Goal: Information Seeking & Learning: Learn about a topic

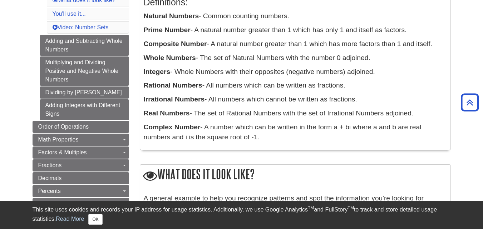
scroll to position [162, 0]
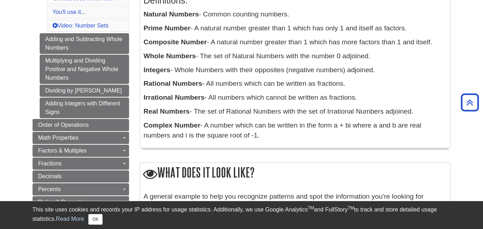
click at [279, 131] on p "Complex Number - A number which can be written in the form a + bi where a and b…" at bounding box center [295, 130] width 303 height 21
click at [249, 133] on p "Complex Number - A number which can be written in the form a + bi where a and b…" at bounding box center [295, 130] width 303 height 21
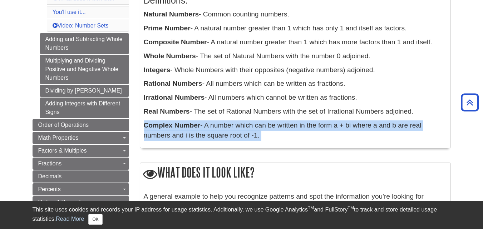
click at [249, 133] on p "Complex Number - A number which can be written in the form a + bi where a and b…" at bounding box center [295, 130] width 303 height 21
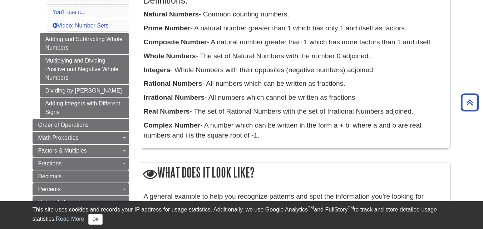
click at [214, 45] on p "Composite Number - A natural number greater than 1 which has more factors than …" at bounding box center [295, 42] width 303 height 10
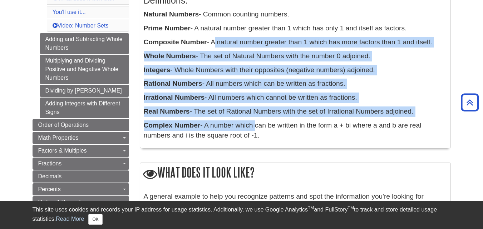
drag, startPoint x: 214, startPoint y: 45, endPoint x: 249, endPoint y: 128, distance: 90.2
click at [249, 128] on div "Definitions: Natural Numbers - Common counting numbers. Prime Number - A natura…" at bounding box center [295, 66] width 303 height 156
click at [249, 128] on p "Complex Number - A number which can be written in the form a + bi where a and b…" at bounding box center [295, 130] width 303 height 21
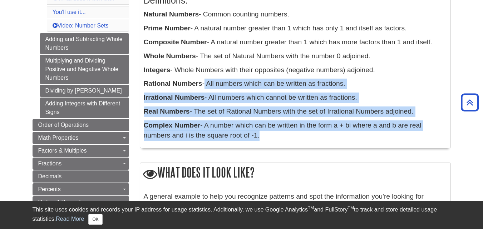
drag, startPoint x: 245, startPoint y: 139, endPoint x: 204, endPoint y: 59, distance: 89.5
click at [204, 59] on div "Definitions: Natural Numbers - Common counting numbers. Prime Number - A natura…" at bounding box center [295, 66] width 303 height 156
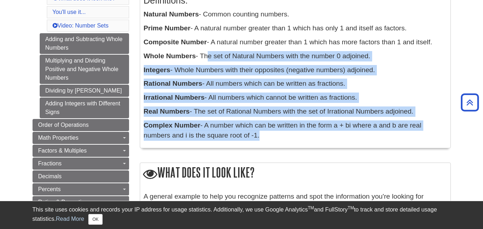
click at [204, 59] on p "Whole Numbers - The set of Natural Numbers with the number 0 adjoined." at bounding box center [295, 56] width 303 height 10
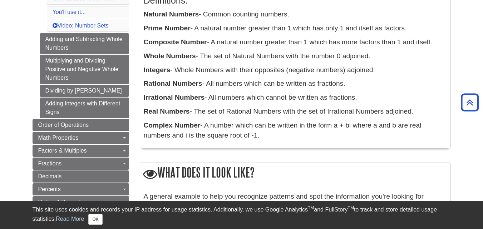
click at [309, 118] on div "Definitions: Natural Numbers - Common counting numbers. Prime Number - A natura…" at bounding box center [295, 66] width 303 height 156
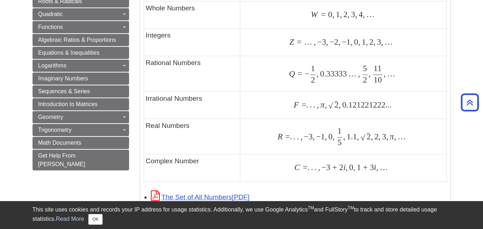
scroll to position [0, 0]
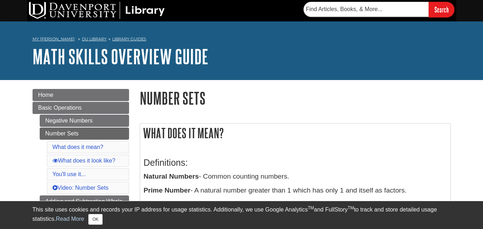
click at [284, 101] on h1 "Number Sets" at bounding box center [295, 98] width 311 height 18
